Goal: Information Seeking & Learning: Find specific fact

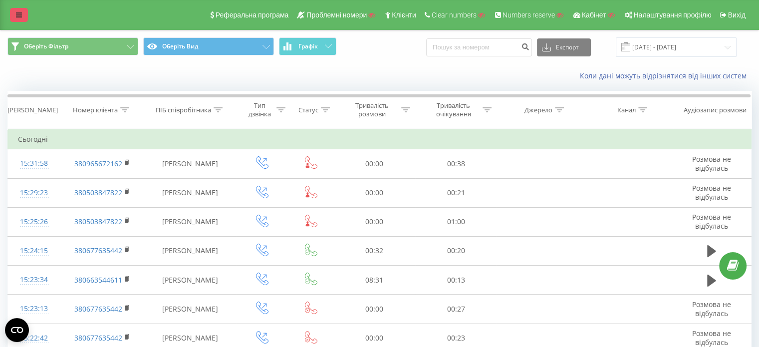
click at [22, 11] on link at bounding box center [19, 15] width 18 height 14
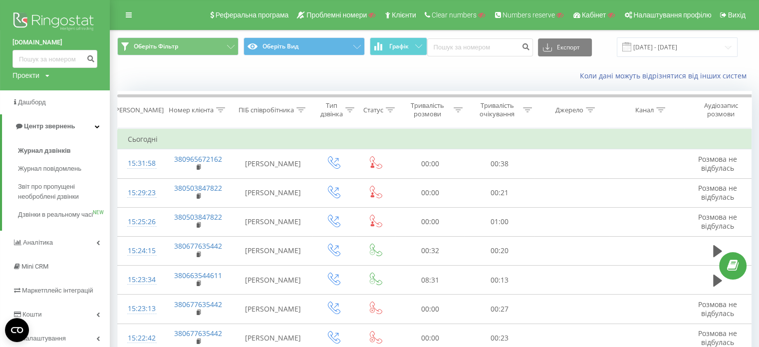
click at [72, 26] on img at bounding box center [54, 22] width 85 height 25
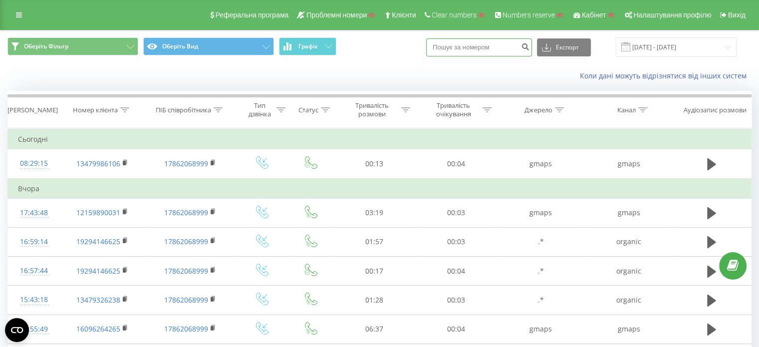
click at [468, 47] on input at bounding box center [479, 47] width 106 height 18
paste input "17174408404"
type input "1"
click at [465, 47] on input at bounding box center [479, 47] width 106 height 18
paste input "17862068999"
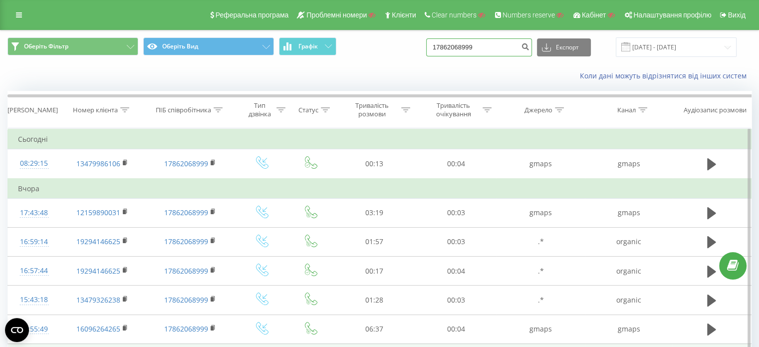
type input "17862068999"
drag, startPoint x: 502, startPoint y: 47, endPoint x: 437, endPoint y: 51, distance: 64.5
click at [437, 51] on div "Оберіть Фільтр Оберіть Вид Графік 17862068999 Експорт .csv .xls .xlsx 23.08.202…" at bounding box center [379, 46] width 744 height 19
paste input "17174408404"
type input "17174408404"
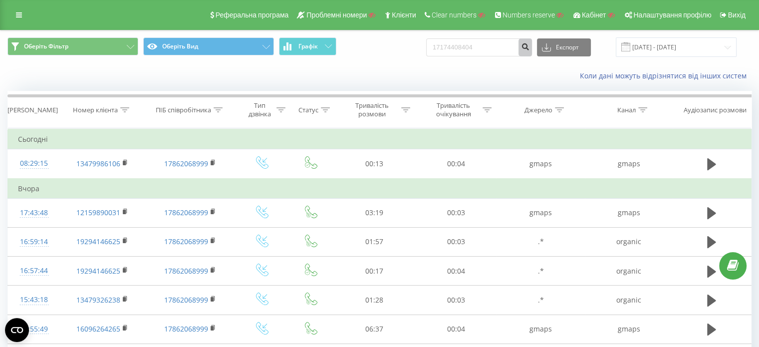
click at [530, 46] on icon "submit" at bounding box center [525, 45] width 8 height 6
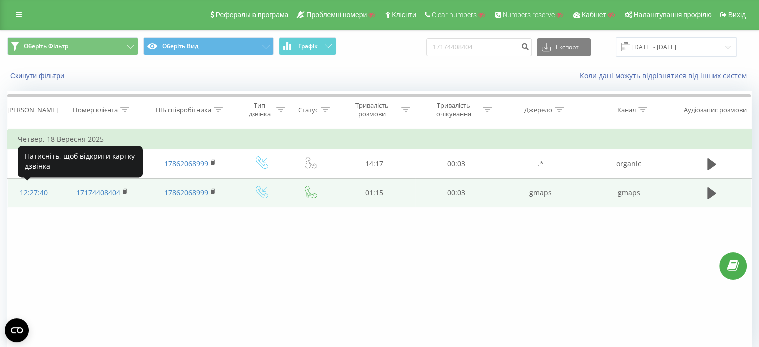
click at [35, 195] on div "12:27:40" at bounding box center [34, 192] width 32 height 19
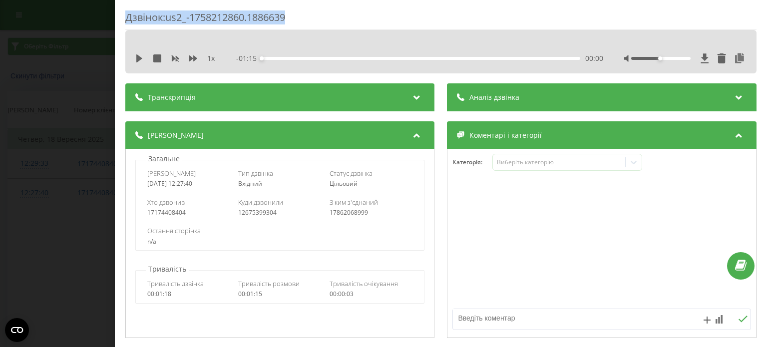
drag, startPoint x: 295, startPoint y: 16, endPoint x: 144, endPoint y: 11, distance: 151.3
click at [118, 18] on div "Дзвінок : us2_-1758212860.1886639 1 x - 01:15 00:00 00:00 Транскрипція Для AI-а…" at bounding box center [441, 173] width 652 height 347
copy div "Дзвінок : us2_-1758212860.1886639"
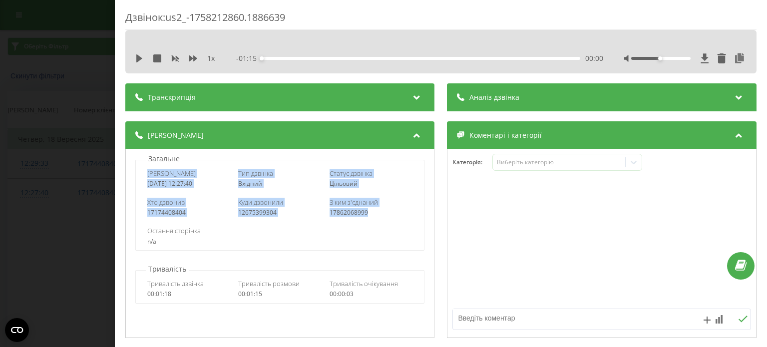
drag, startPoint x: 143, startPoint y: 172, endPoint x: 375, endPoint y: 215, distance: 236.0
click at [375, 215] on div "Дата дзвінка 2025-09-18 12:27:40 Тип дзвінка Вхідний Статус дзвінка Цільовий Хт…" at bounding box center [279, 205] width 289 height 91
copy div "Дата дзвінка 2025-09-18 12:27:40 Тип дзвінка Вхідний Статус дзвінка Цільовий Хт…"
click at [6, 161] on div "Дзвінок : us2_-1758212860.1886639 1 x - 01:15 00:00 00:00 Транскрипція Для AI-а…" at bounding box center [383, 173] width 767 height 347
